Goal: Complete application form

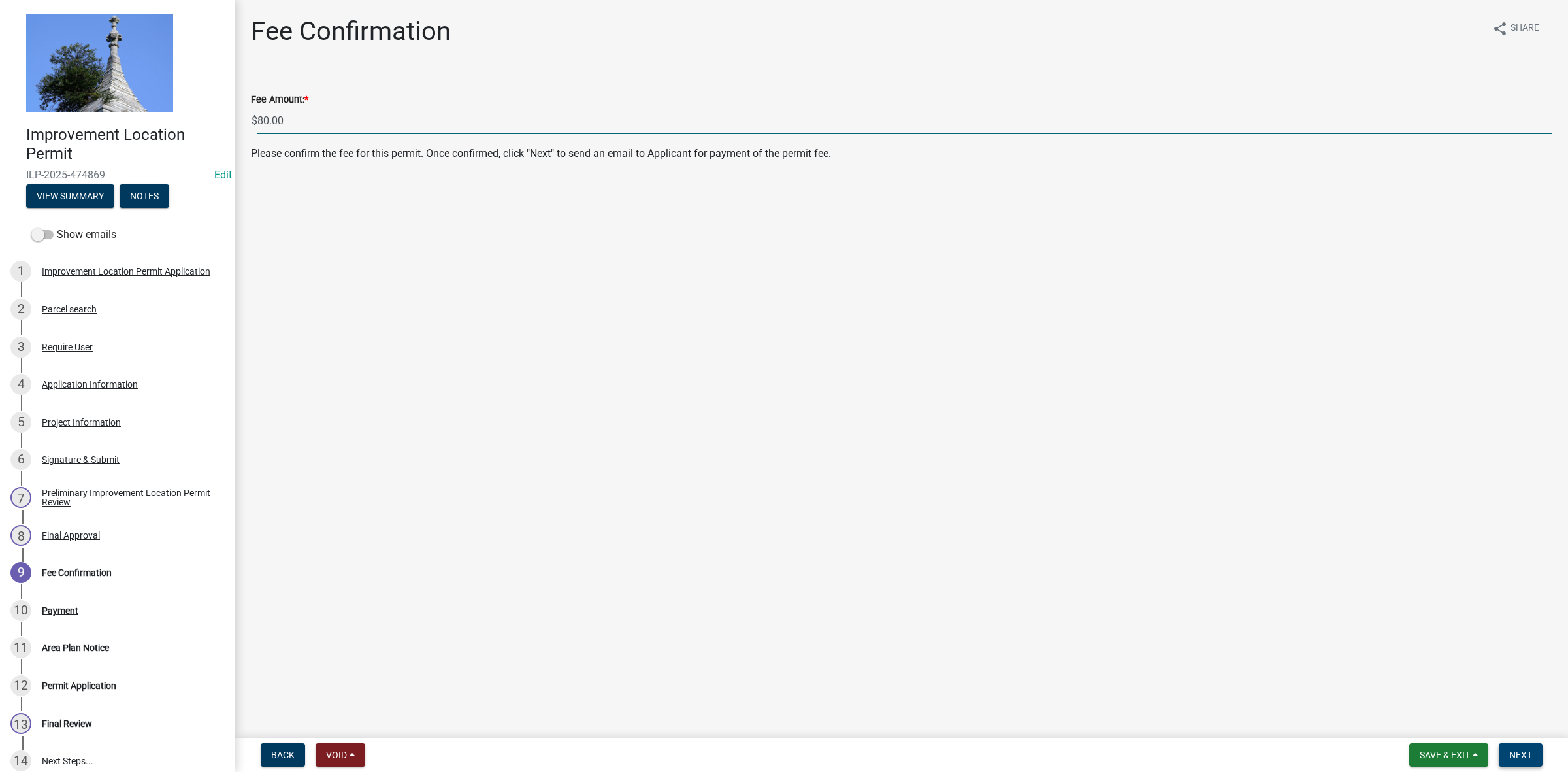
click at [1522, 750] on span "Next" at bounding box center [1521, 755] width 23 height 11
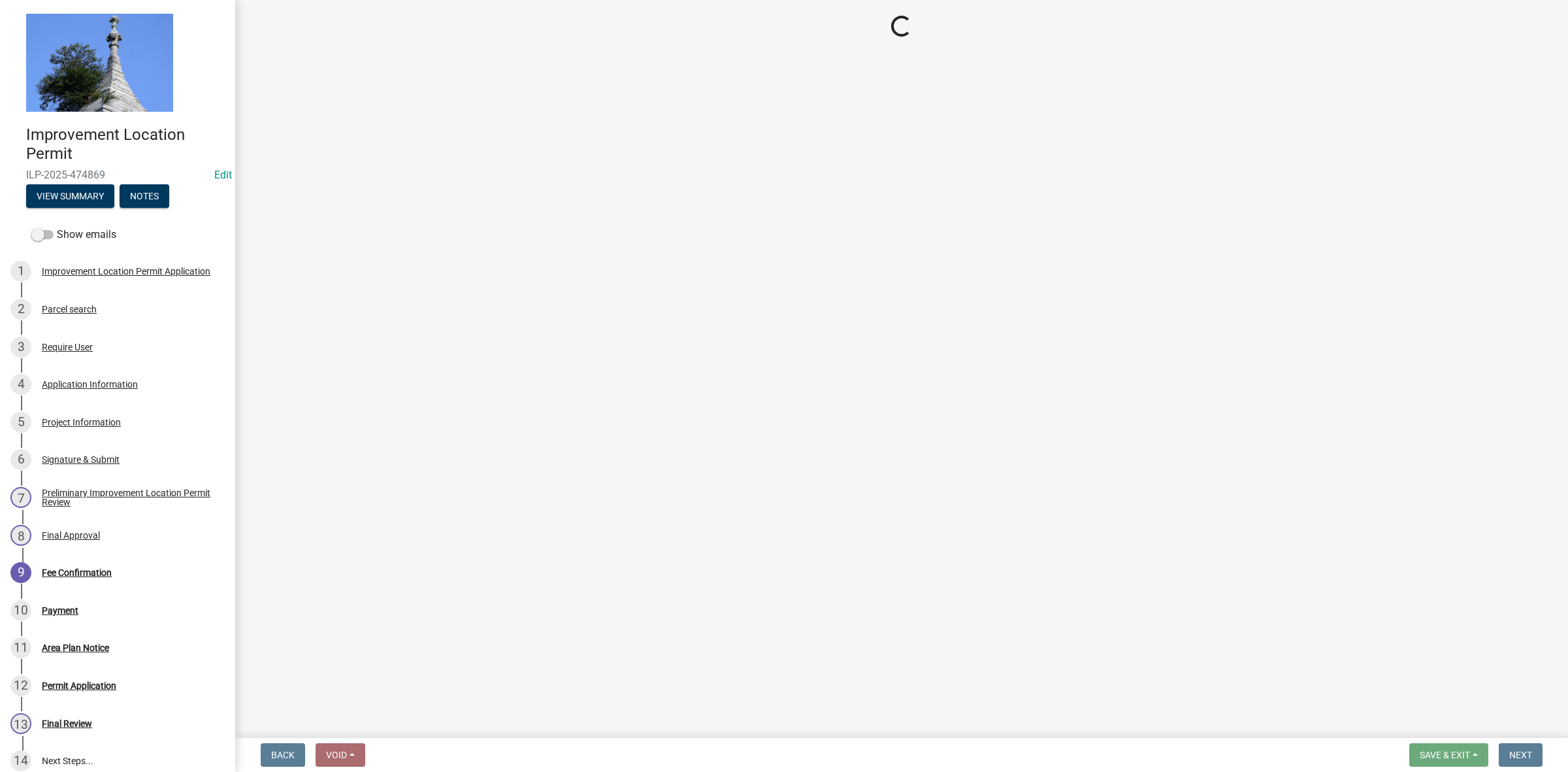
select select "3: 3"
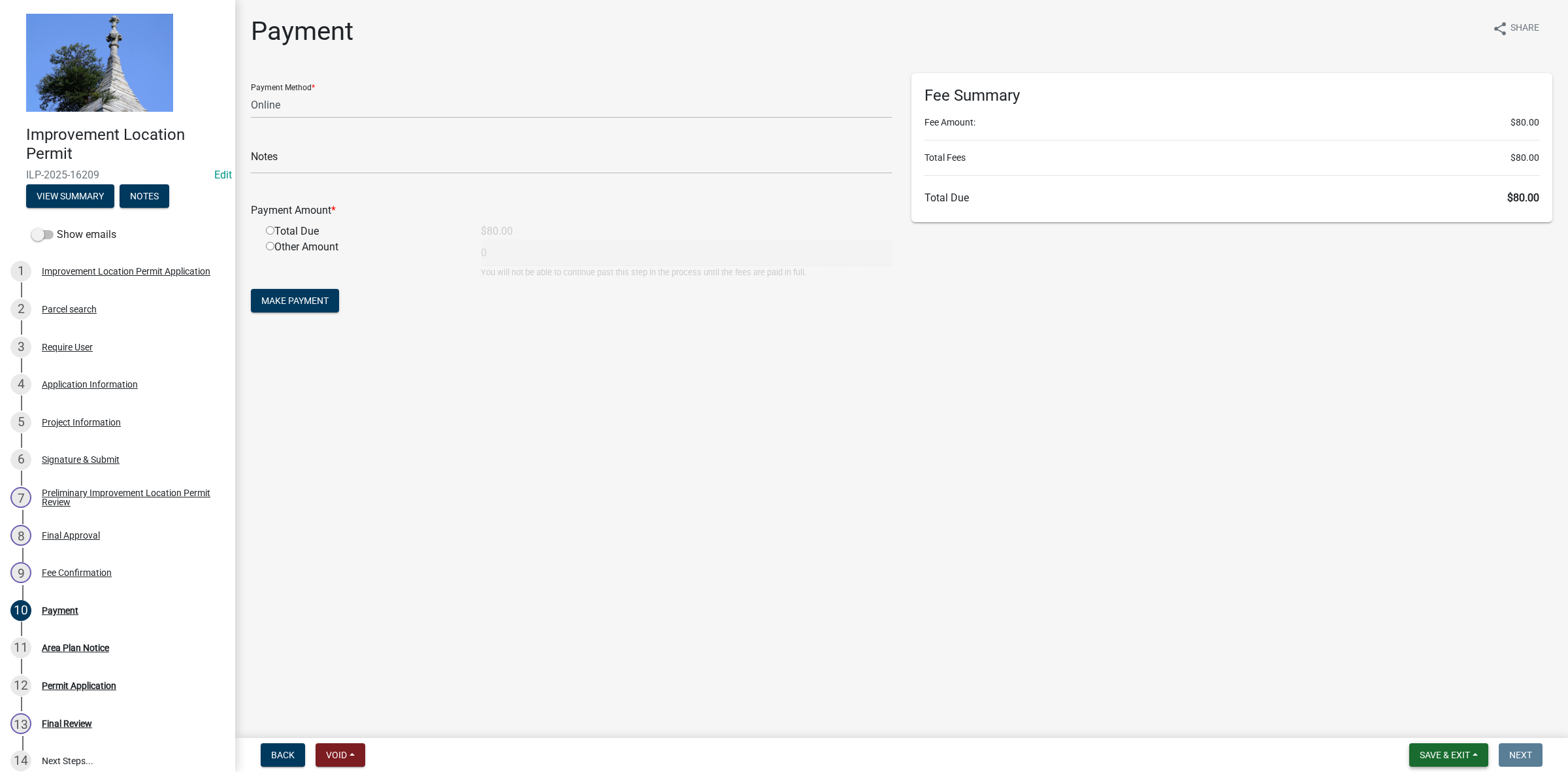
drag, startPoint x: 1465, startPoint y: 751, endPoint x: 1467, endPoint y: 741, distance: 10.2
click at [1462, 748] on button "Save & Exit" at bounding box center [1449, 755] width 79 height 24
click at [1421, 720] on button "Save & Exit" at bounding box center [1436, 721] width 105 height 31
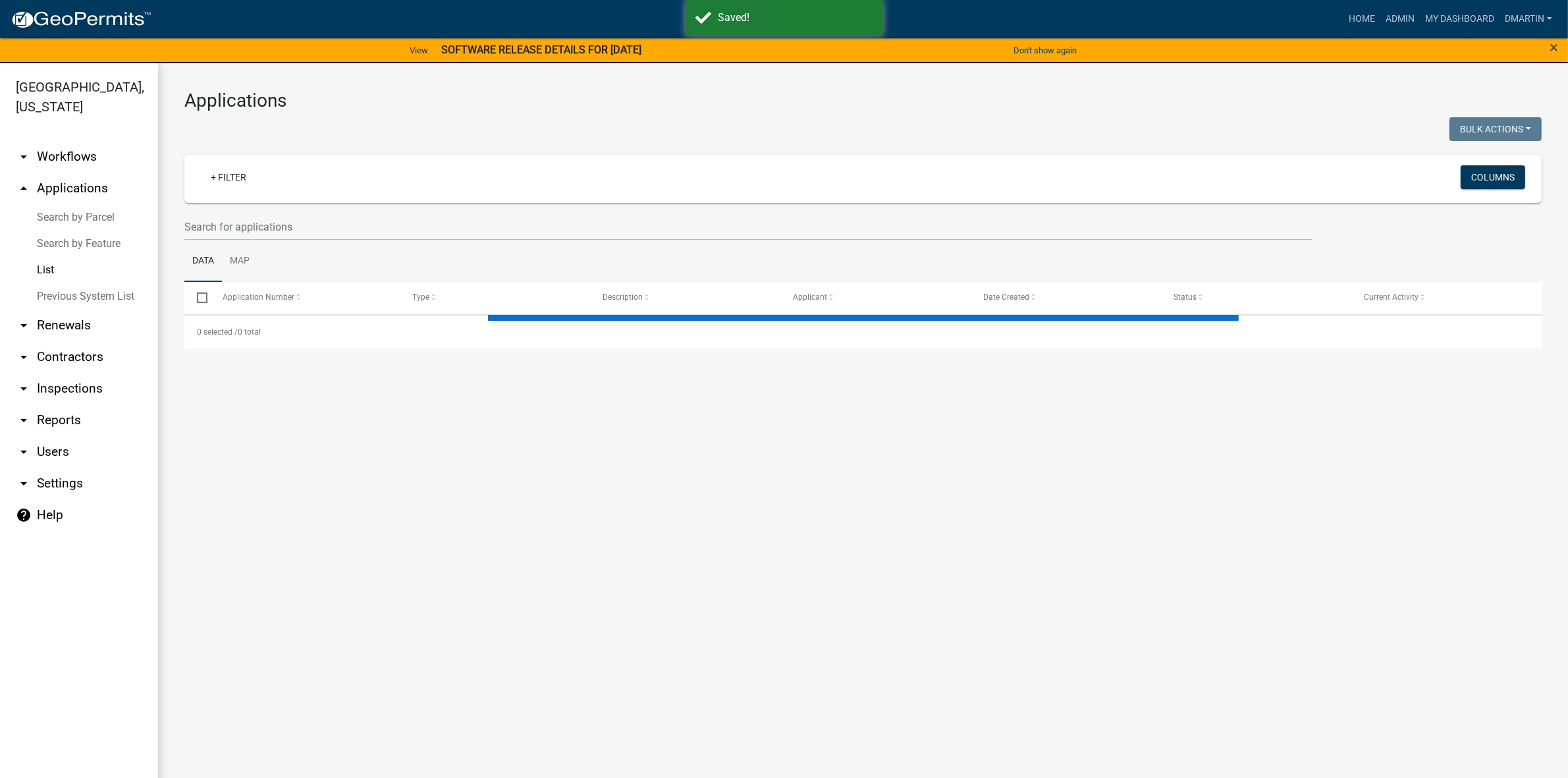
select select "3: 100"
